Goal: Information Seeking & Learning: Learn about a topic

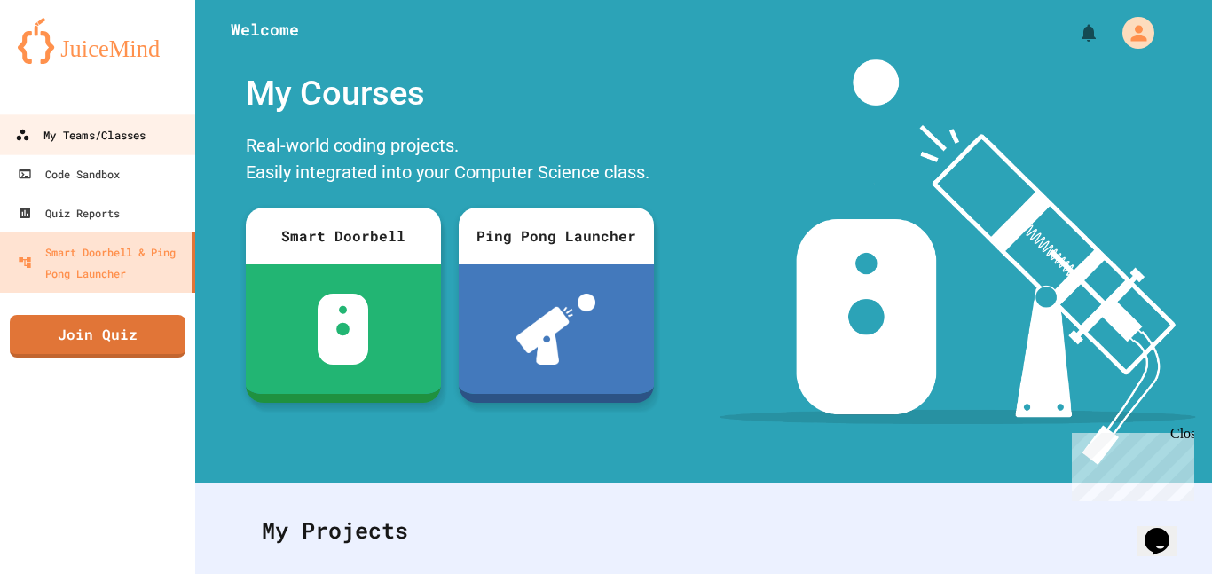
click at [168, 137] on link "My Teams/Classes" at bounding box center [97, 134] width 201 height 40
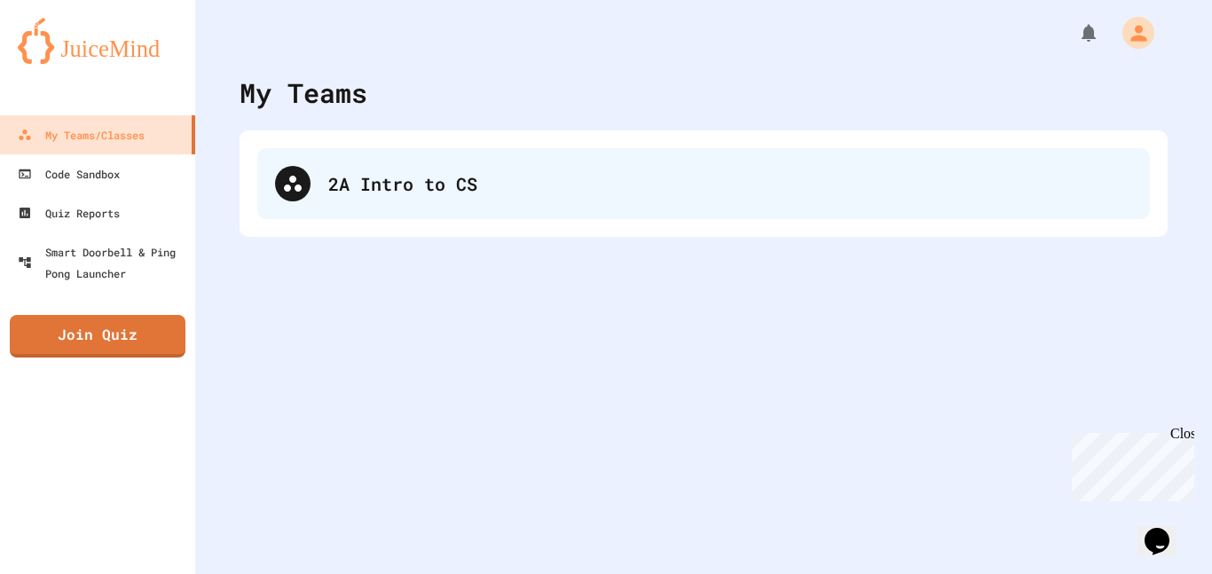
click at [345, 173] on div "2A Intro to CS" at bounding box center [730, 183] width 804 height 27
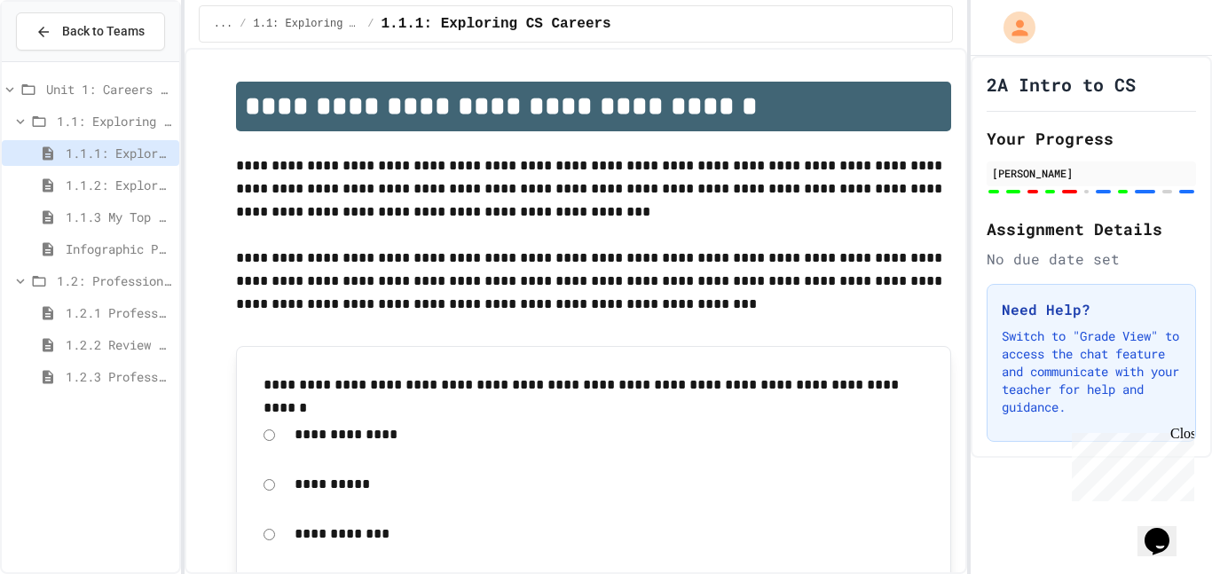
scroll to position [117, 0]
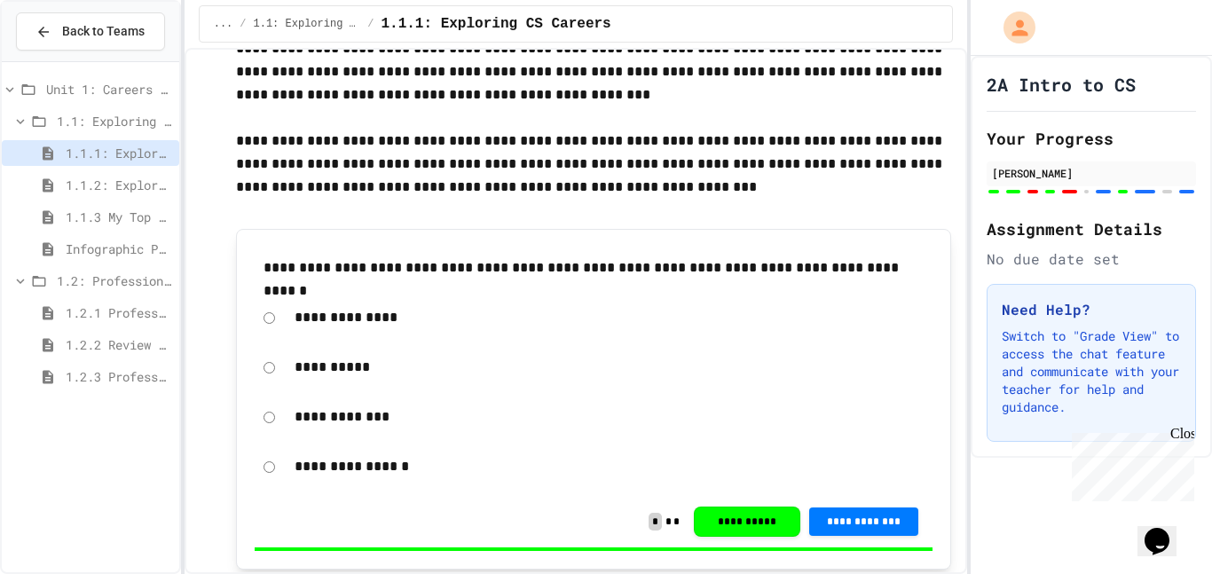
click at [113, 335] on span "1.2.2 Review - Professional Communication" at bounding box center [119, 344] width 106 height 19
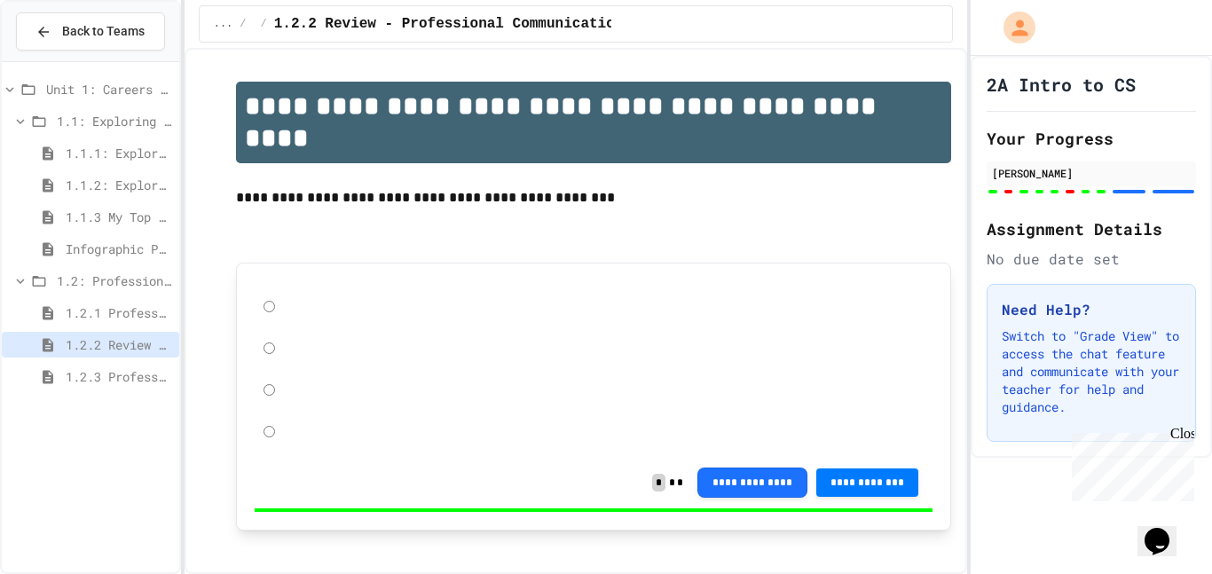
click at [121, 367] on span "1.2.3 Professional Communication Challenge" at bounding box center [119, 376] width 106 height 19
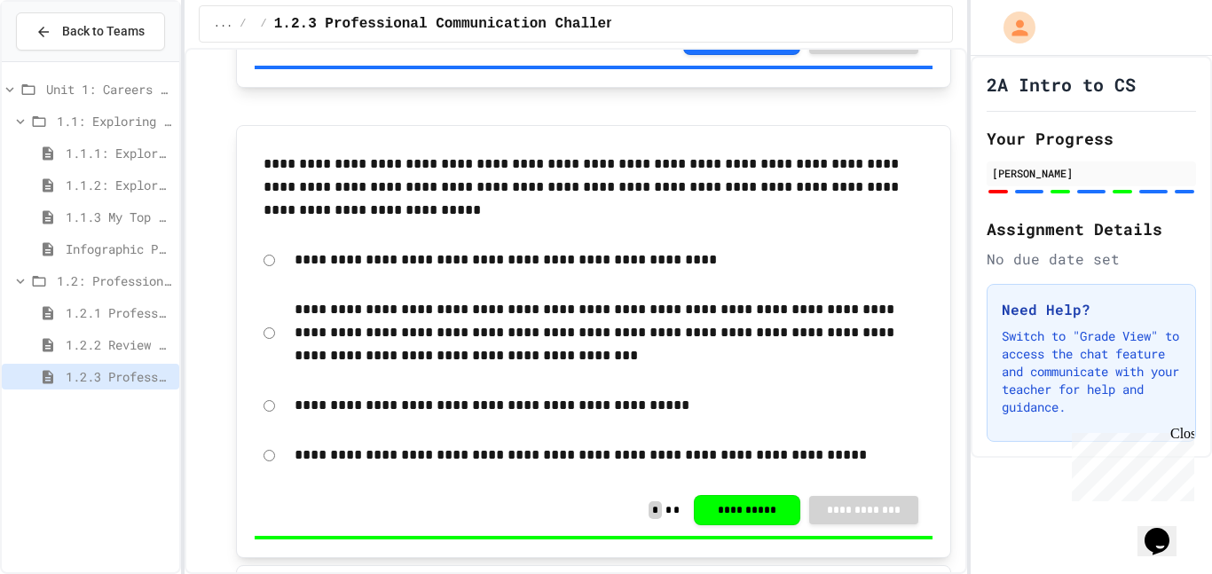
scroll to position [2443, 0]
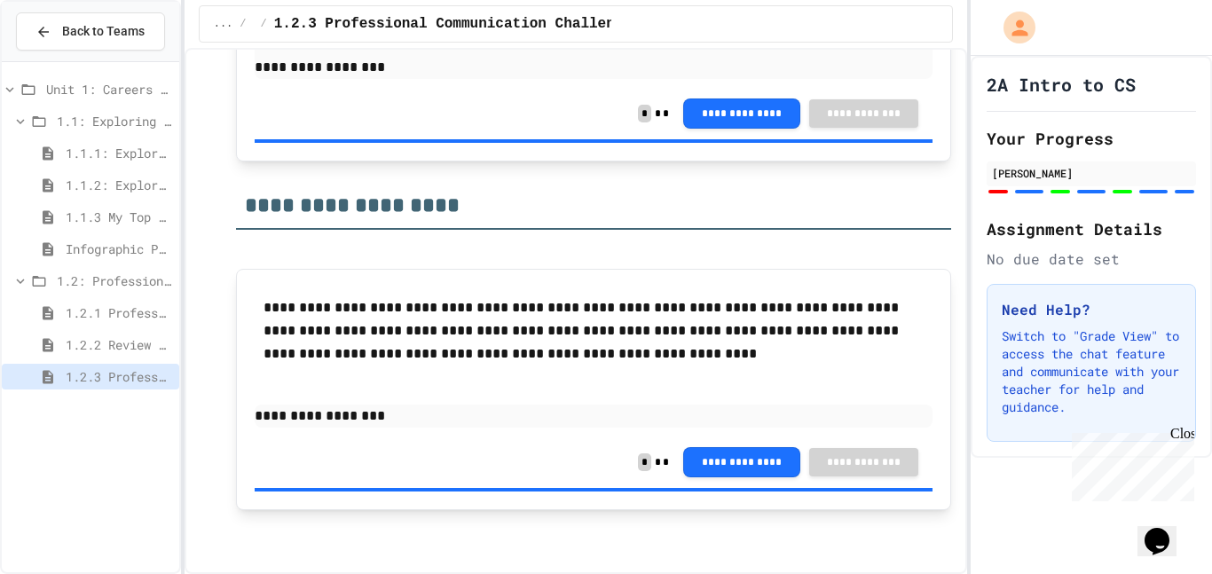
click at [49, 96] on span "Unit 1: Careers & Professionalism" at bounding box center [109, 89] width 126 height 19
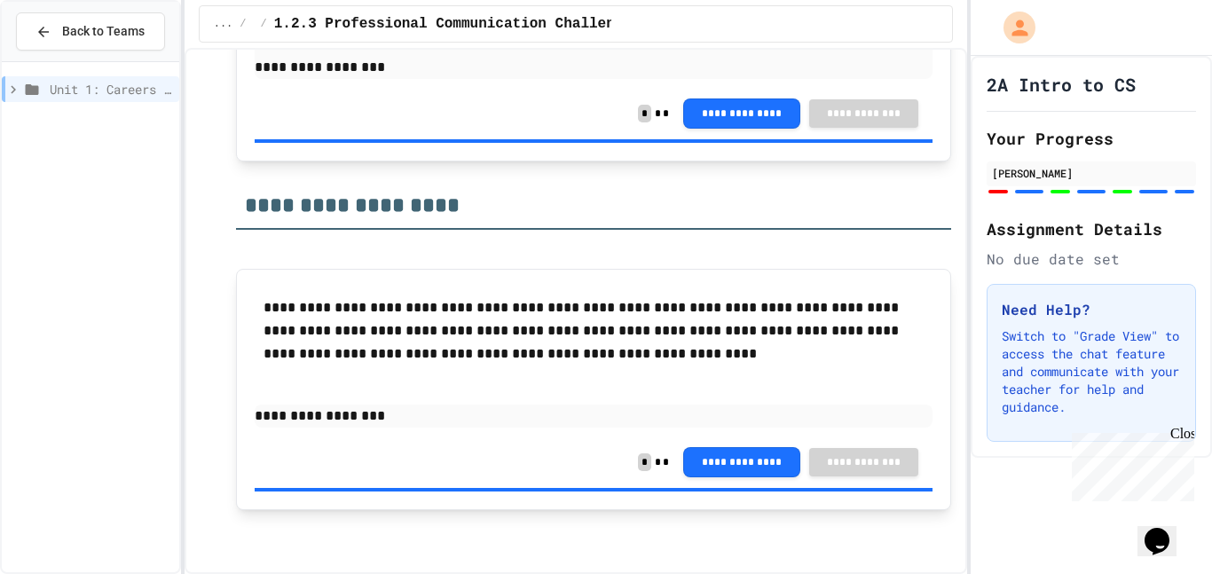
click at [55, 102] on div "Unit 1: Careers & Professionalism" at bounding box center [90, 92] width 177 height 32
click at [62, 101] on div "Unit 1: Careers & Professionalism" at bounding box center [90, 89] width 177 height 26
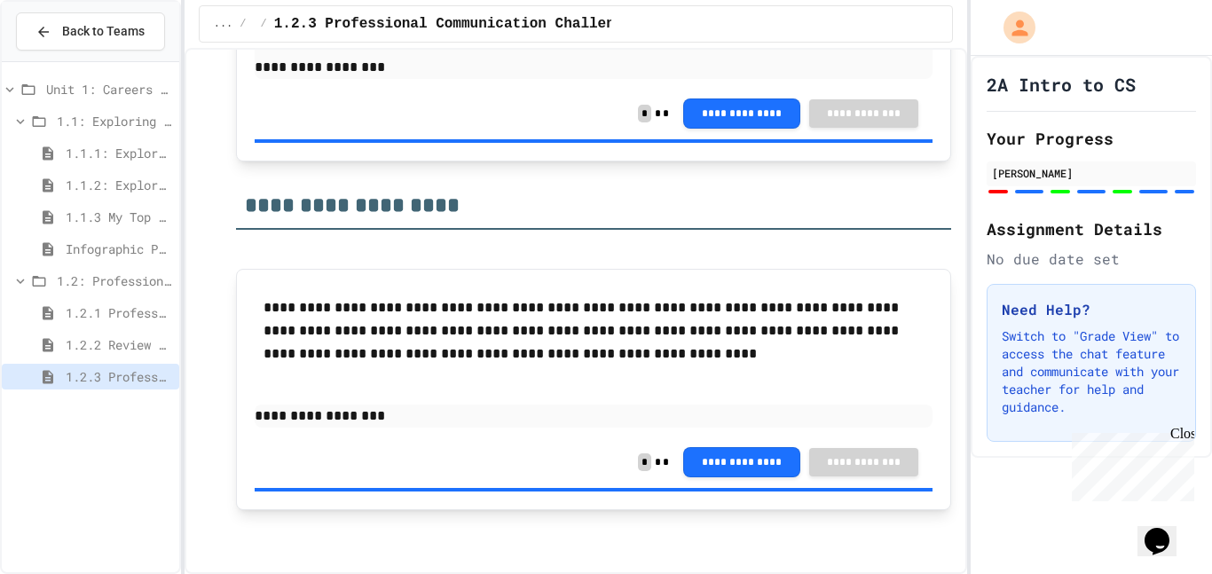
click at [75, 172] on div "1.1.2: Exploring CS Careers - Review" at bounding box center [90, 185] width 177 height 26
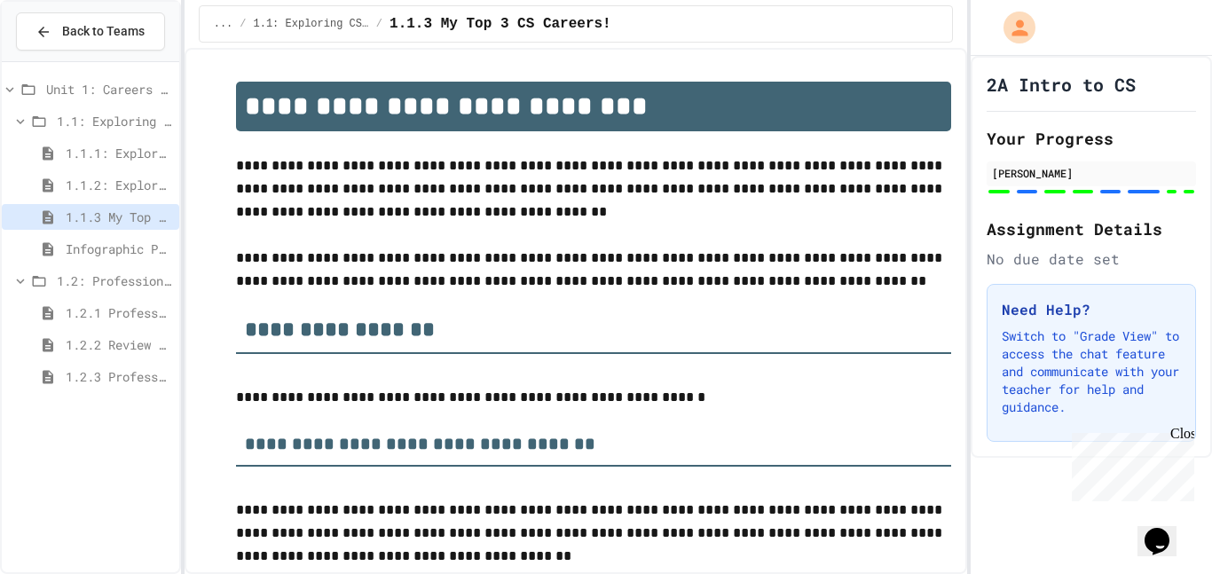
click at [137, 311] on span "1.2.1 Professional Communication" at bounding box center [119, 312] width 106 height 19
